Goal: Navigation & Orientation: Find specific page/section

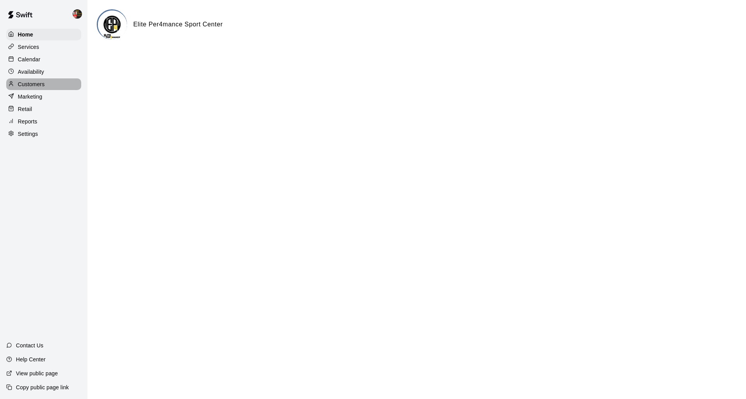
click at [20, 81] on p "Customers" at bounding box center [31, 84] width 27 height 8
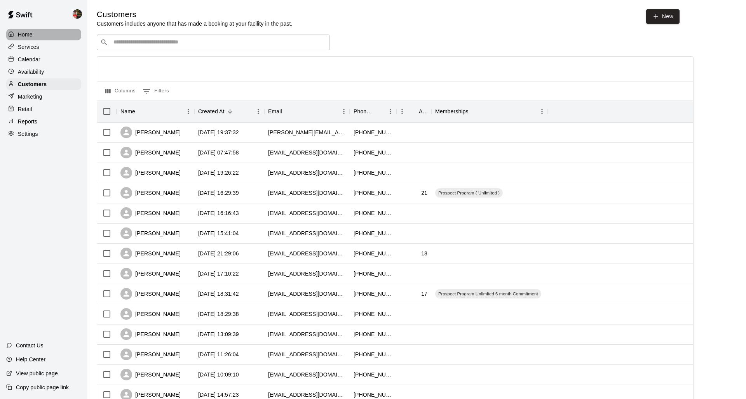
click at [33, 33] on div "Home" at bounding box center [43, 35] width 75 height 12
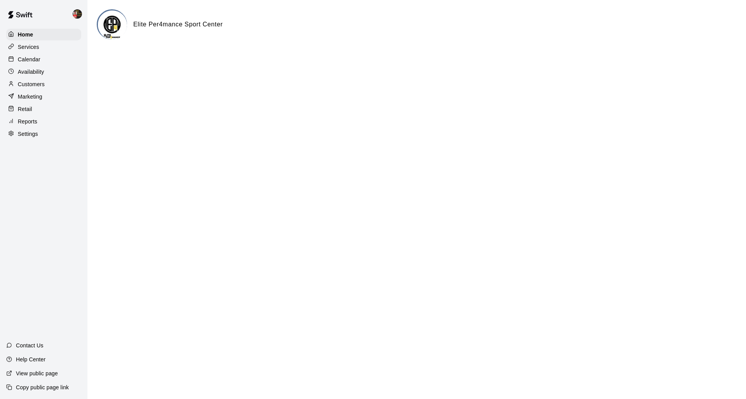
click at [30, 44] on p "Services" at bounding box center [28, 47] width 21 height 8
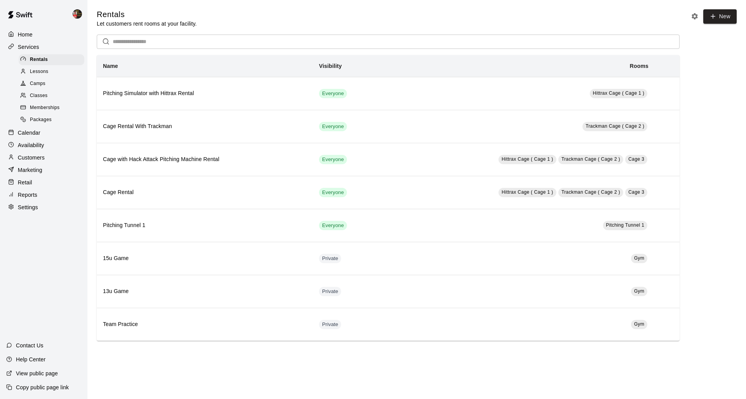
click at [31, 154] on p "Customers" at bounding box center [31, 158] width 27 height 8
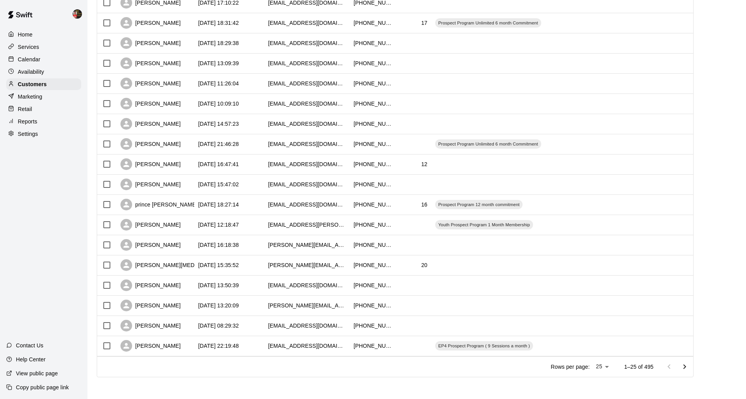
scroll to position [271, 0]
click at [24, 118] on p "Reports" at bounding box center [27, 122] width 19 height 8
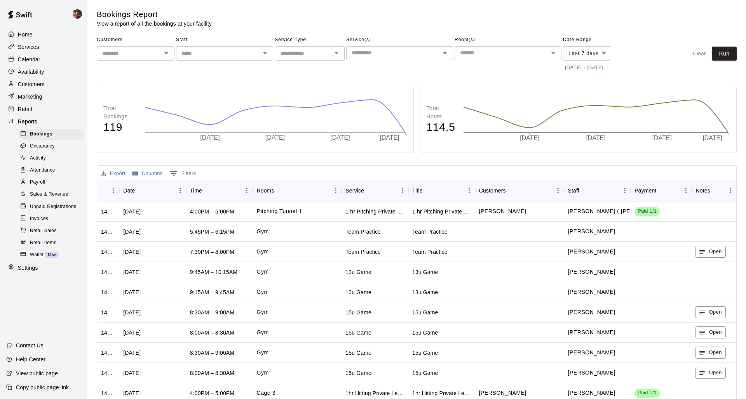
click at [31, 82] on p "Customers" at bounding box center [31, 84] width 27 height 8
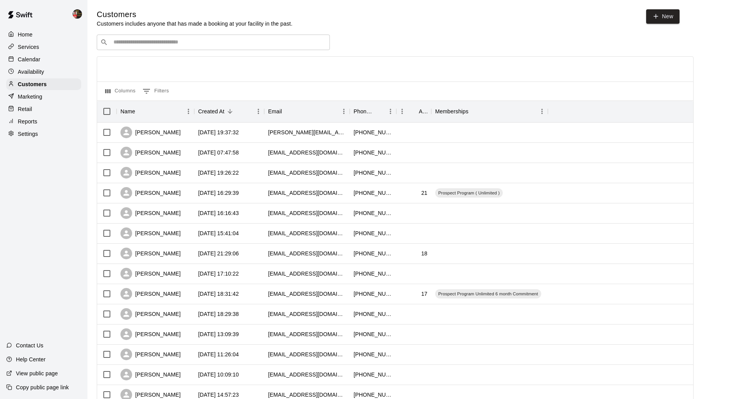
click at [28, 70] on p "Availability" at bounding box center [31, 72] width 26 height 8
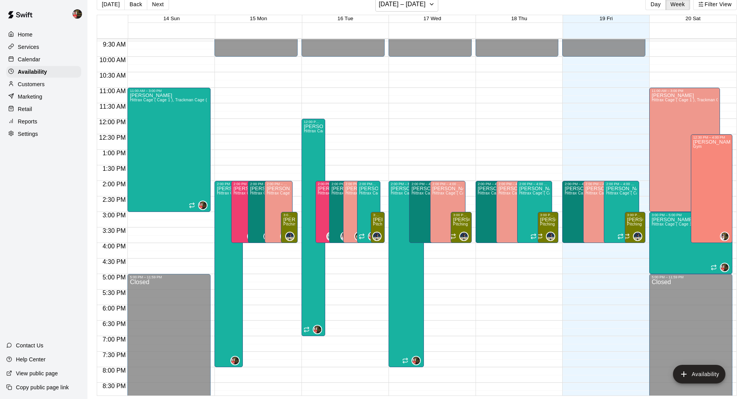
scroll to position [303, 0]
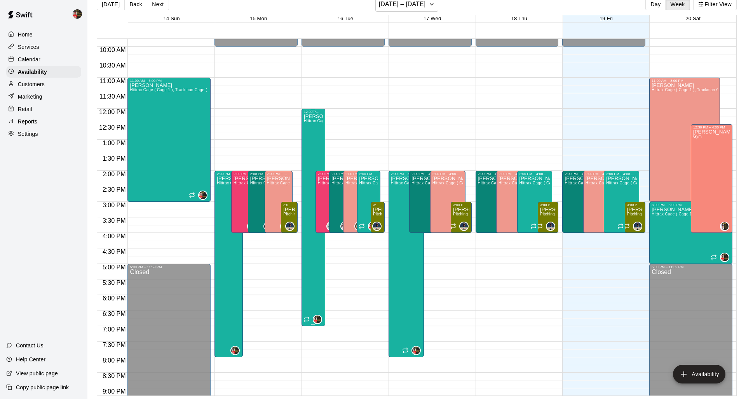
click at [310, 118] on div "[PERSON_NAME] Hittrax Cage ( Cage 1 ), Trackman Cage ( Cage 2 ), Cage 3" at bounding box center [313, 313] width 19 height 399
click at [310, 123] on icon "edit" at bounding box center [311, 121] width 7 height 7
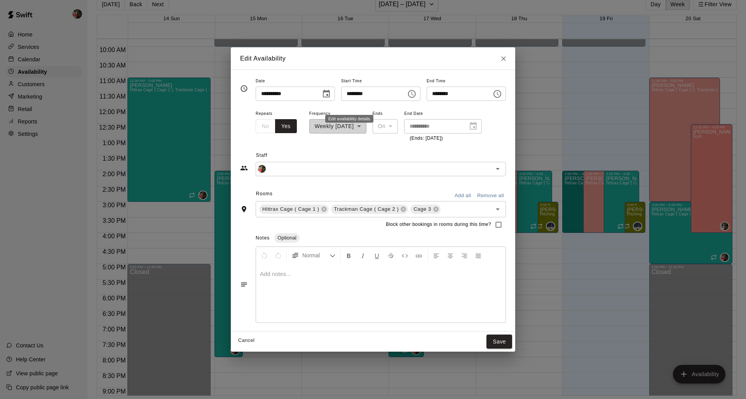
type input "**********"
click at [373, 98] on input "********" at bounding box center [371, 94] width 60 height 14
type input "********"
click at [502, 343] on button "Save" at bounding box center [499, 342] width 26 height 14
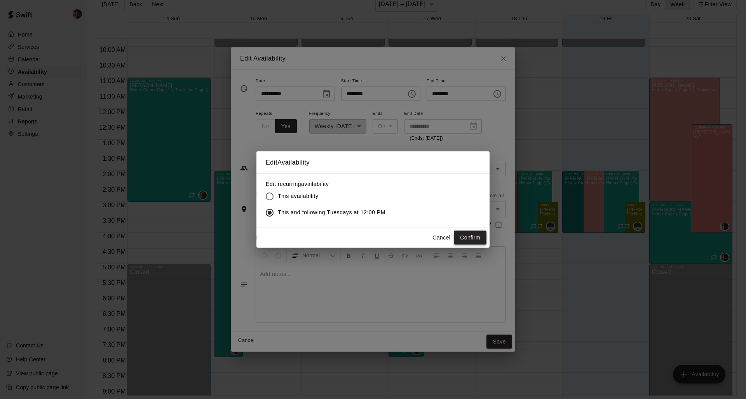
click at [474, 237] on button "Confirm" at bounding box center [470, 238] width 33 height 14
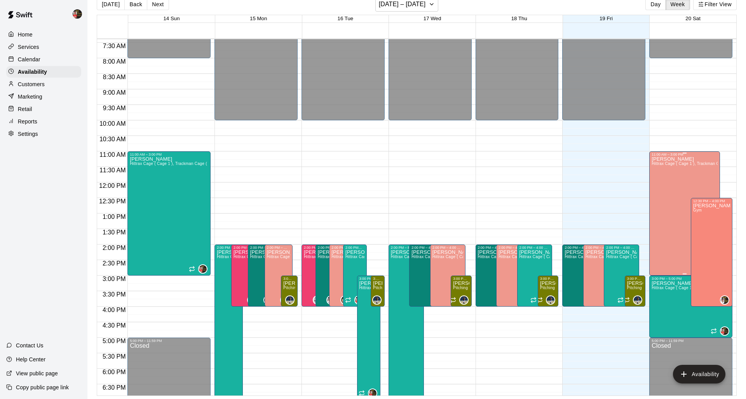
scroll to position [229, 0]
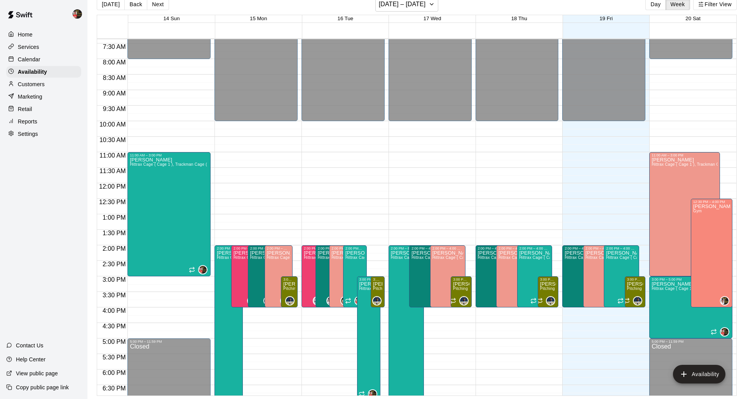
click at [19, 45] on p "Services" at bounding box center [28, 47] width 21 height 8
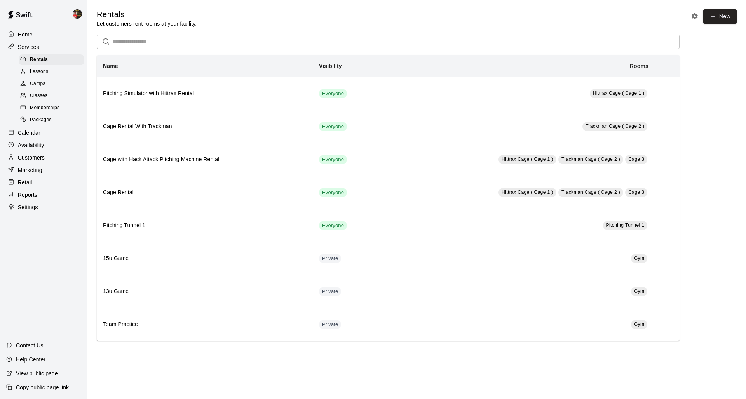
click at [45, 105] on span "Memberships" at bounding box center [45, 108] width 30 height 8
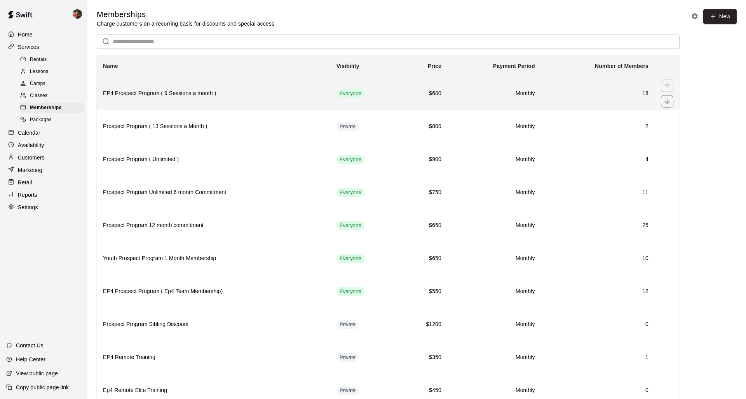
click at [167, 95] on h6 "EP4 Prospect Program ( 9 Sessions a month )" at bounding box center [213, 93] width 221 height 9
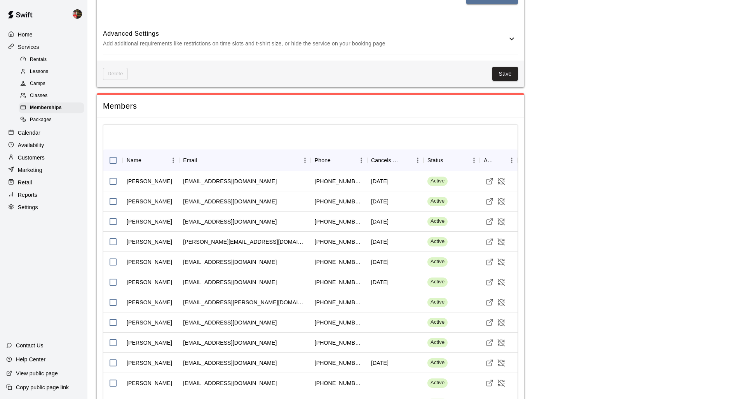
scroll to position [749, 0]
click at [45, 106] on span "Memberships" at bounding box center [46, 108] width 32 height 8
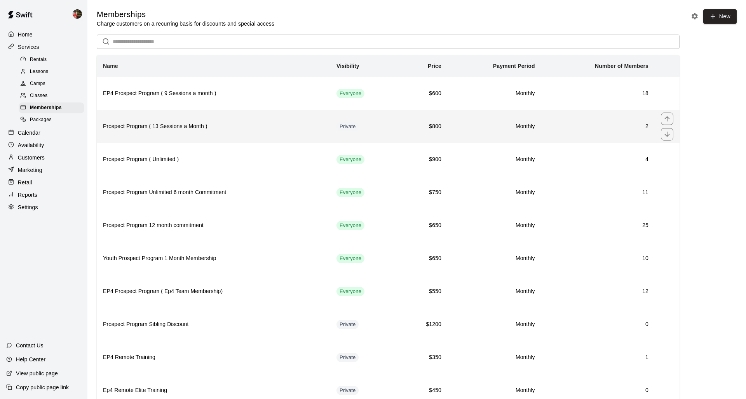
click at [153, 126] on h6 "Prospect Program ( 13 Sessions a Month )" at bounding box center [213, 126] width 221 height 9
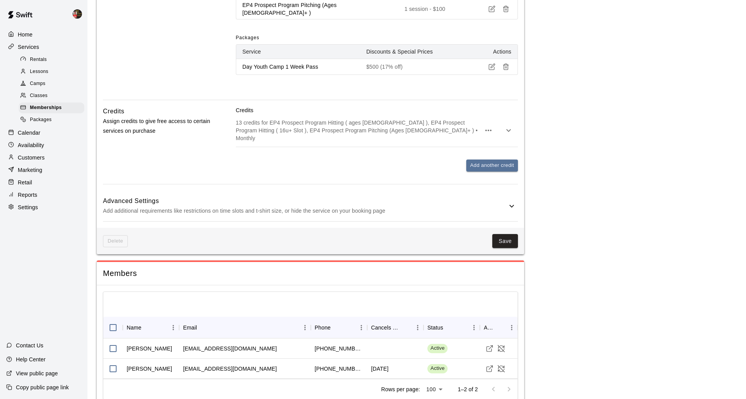
scroll to position [581, 0]
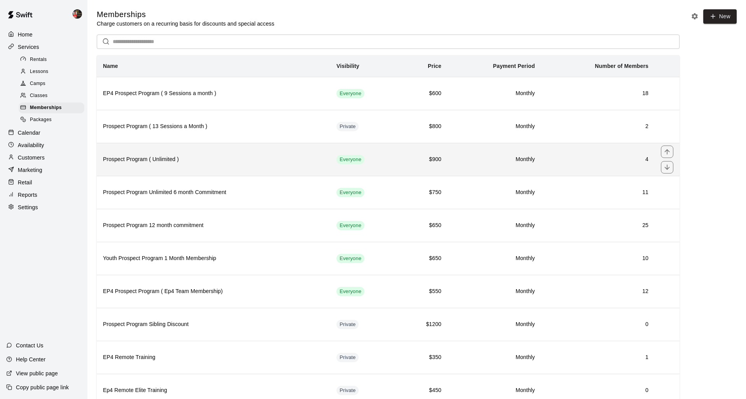
click at [139, 161] on h6 "Prospect Program ( Unlimited )" at bounding box center [213, 159] width 221 height 9
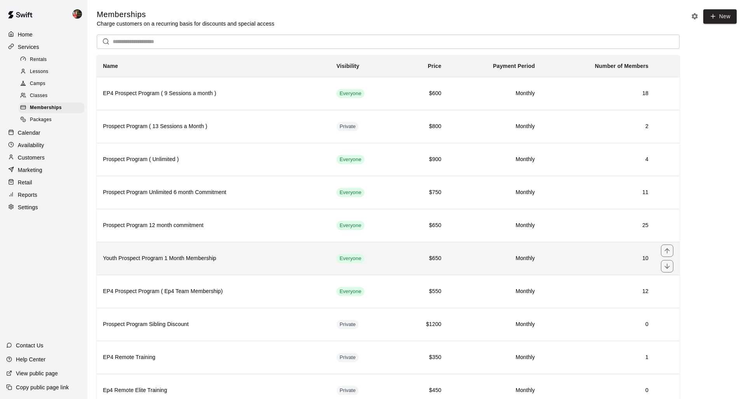
click at [167, 261] on h6 "Youth Prospect Program 1 Month Membership" at bounding box center [213, 258] width 221 height 9
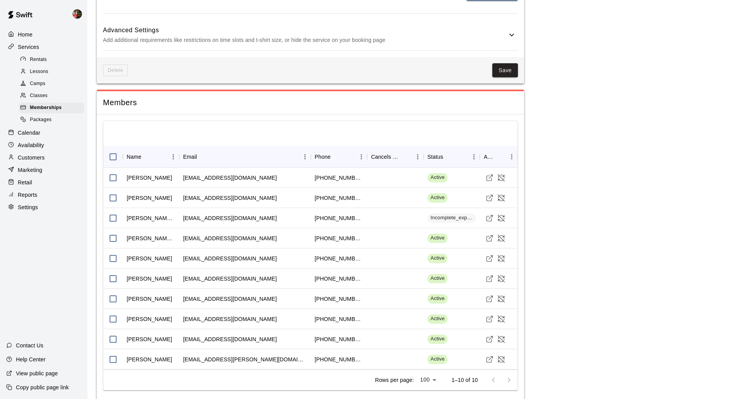
scroll to position [693, 0]
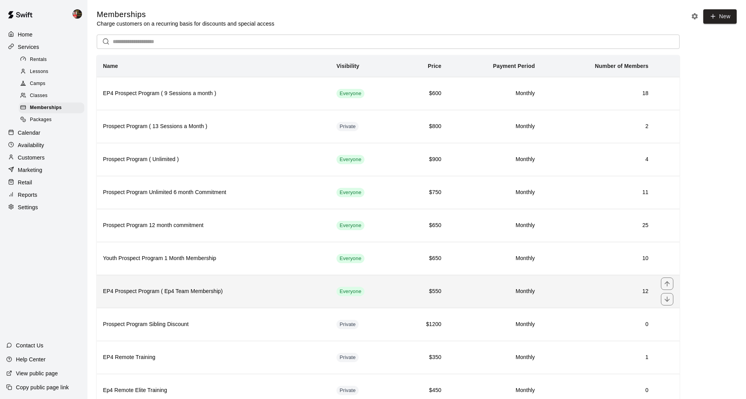
click at [138, 294] on h6 "EP4 Prospect Program ( Ep4 Team Membership)" at bounding box center [213, 291] width 221 height 9
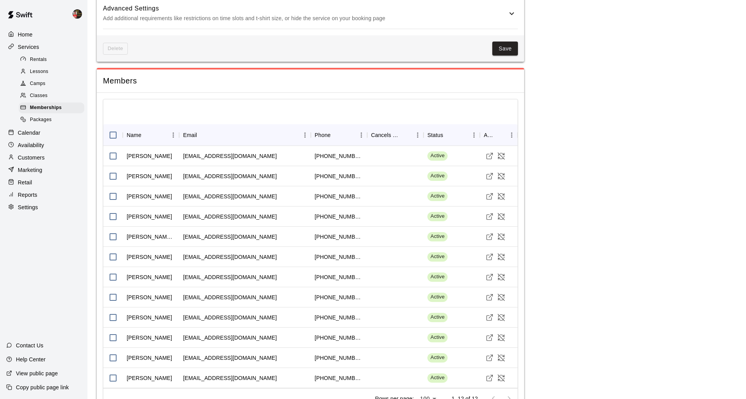
scroll to position [816, 0]
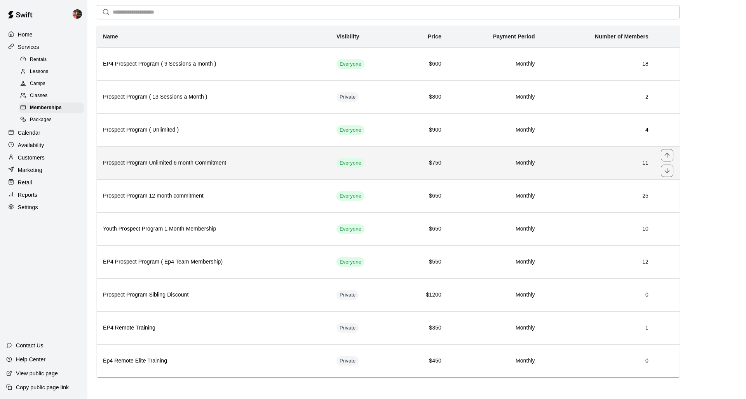
scroll to position [29, 0]
